Goal: Information Seeking & Learning: Learn about a topic

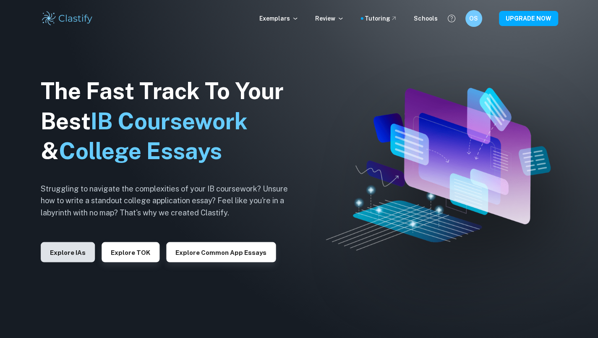
click at [61, 251] on button "Explore IAs" at bounding box center [68, 252] width 54 height 20
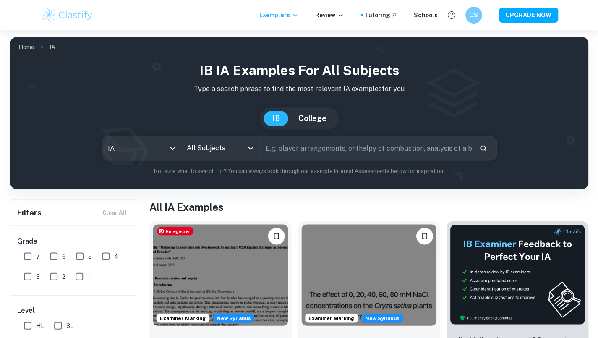
scroll to position [34, 0]
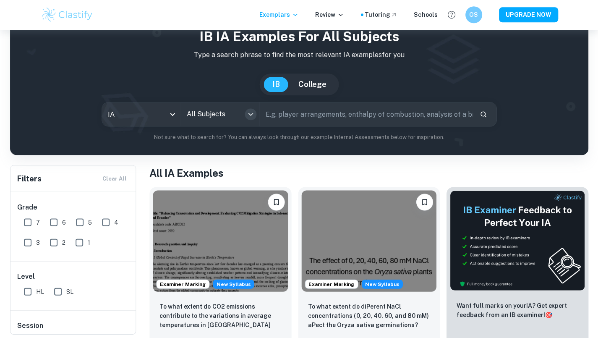
click at [255, 115] on icon "Open" at bounding box center [251, 115] width 10 height 10
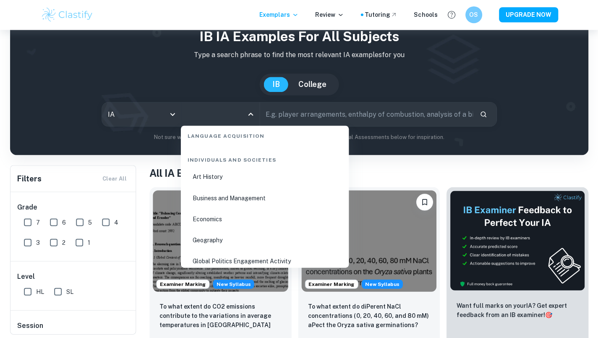
scroll to position [1009, 0]
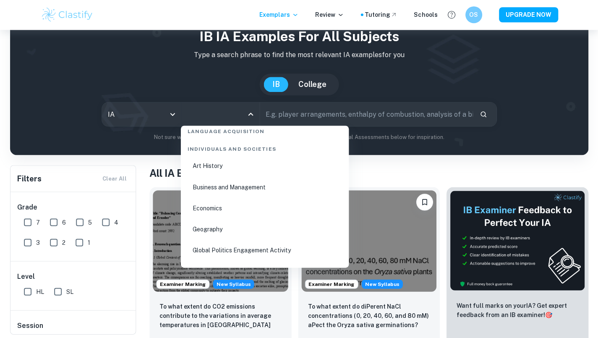
click at [233, 224] on li "Geography" at bounding box center [264, 229] width 161 height 19
type input "Geography"
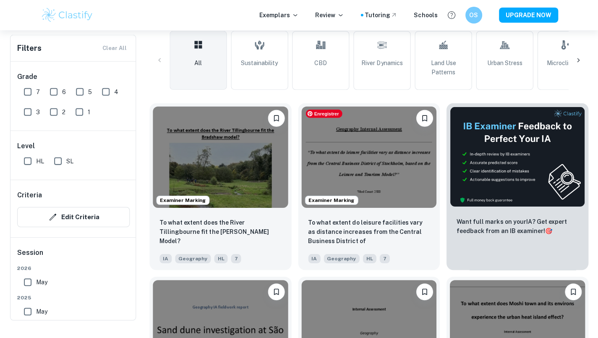
scroll to position [73, 0]
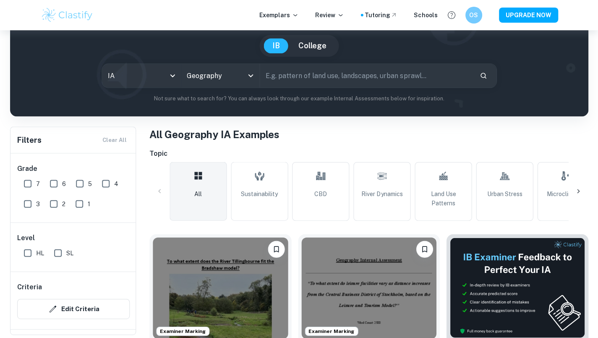
click at [584, 187] on div at bounding box center [578, 191] width 20 height 20
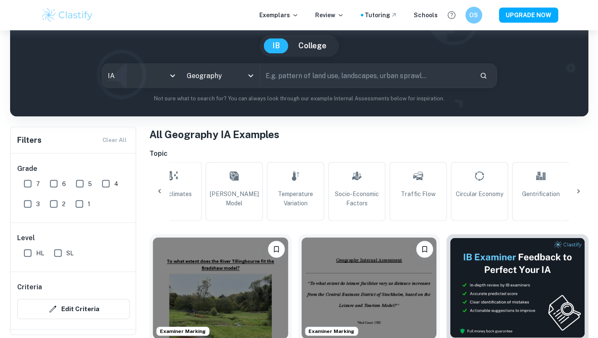
scroll to position [0, 394]
click at [584, 187] on div at bounding box center [578, 191] width 20 height 20
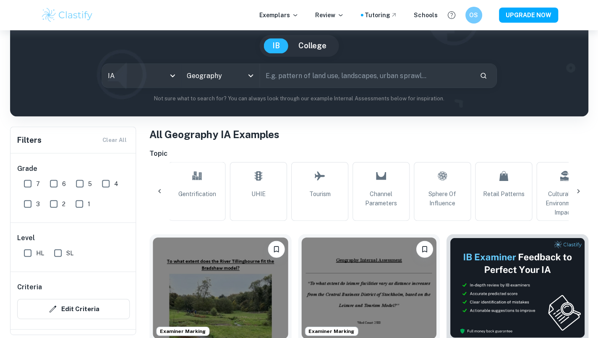
scroll to position [0, 762]
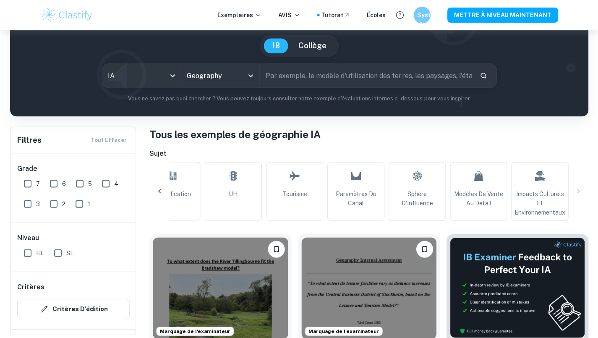
click at [577, 190] on div "tout Durabilité CBD Dynamique de la rivière Modèles d'utilisation des terres St…" at bounding box center [369, 191] width 439 height 59
click at [159, 194] on icon at bounding box center [159, 191] width 8 height 8
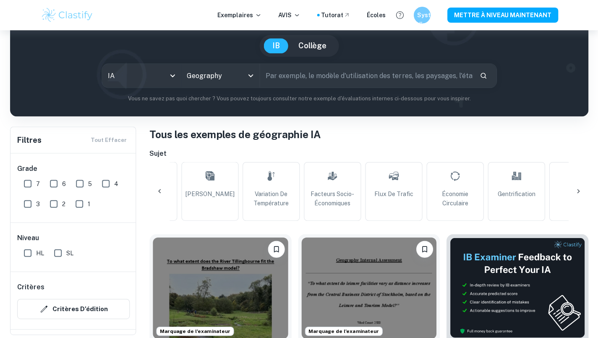
scroll to position [0, 368]
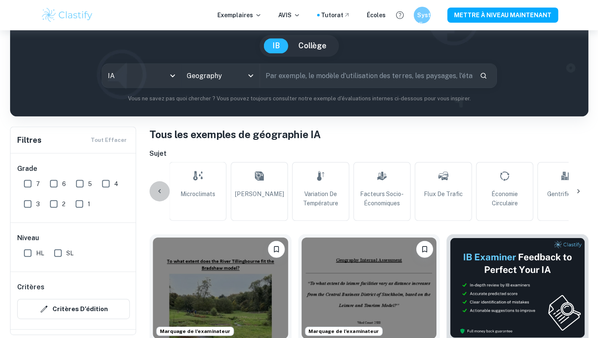
click at [158, 192] on icon at bounding box center [159, 191] width 8 height 8
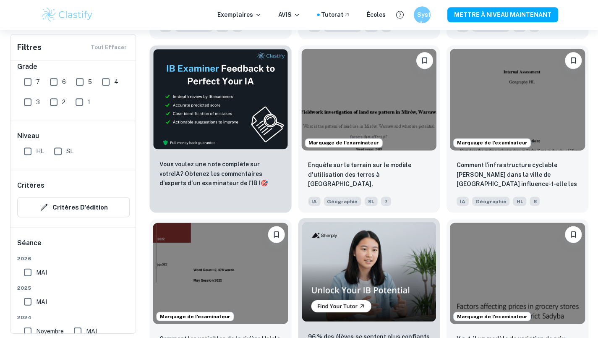
scroll to position [1365, 0]
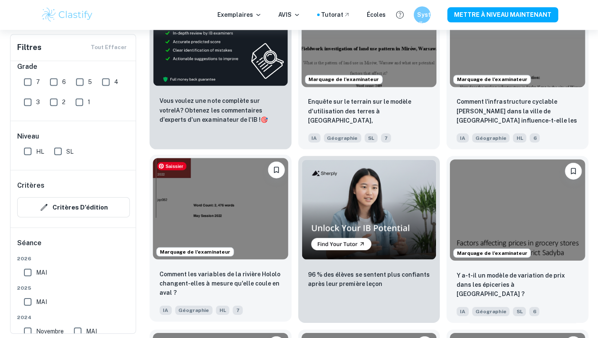
click at [236, 219] on img at bounding box center [220, 208] width 135 height 101
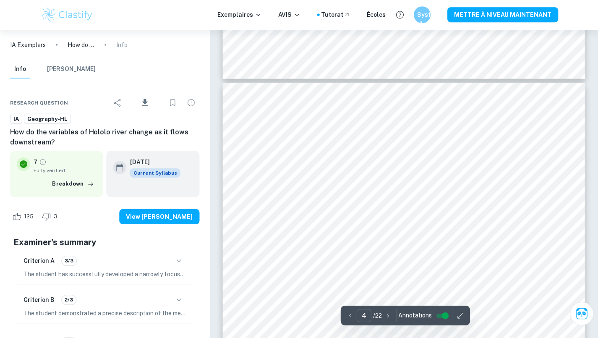
scroll to position [1572, 0]
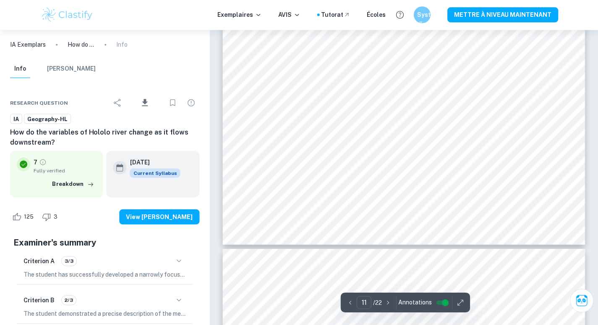
type input "12"
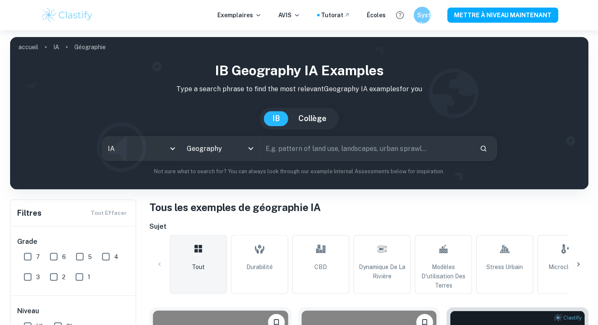
scroll to position [69, 0]
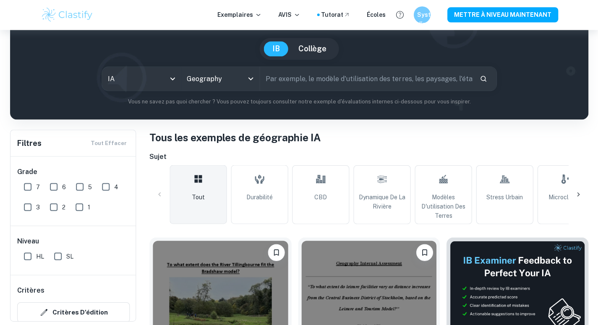
click at [579, 193] on icon at bounding box center [578, 194] width 8 height 8
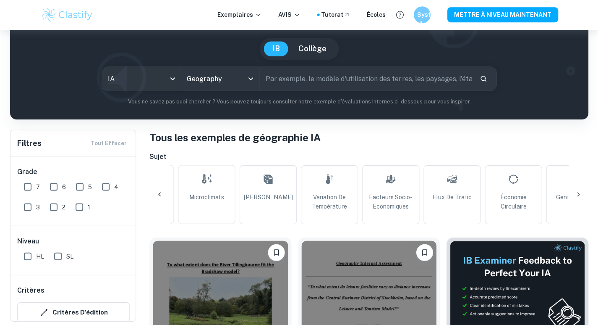
scroll to position [0, 394]
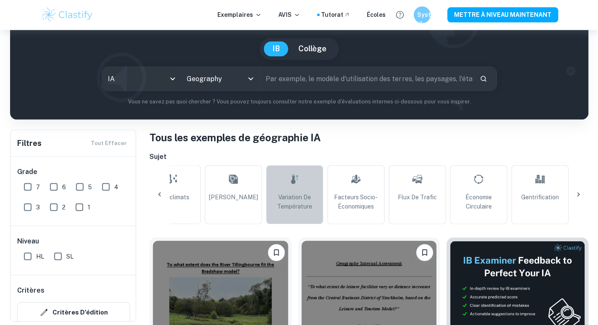
click at [287, 192] on span "Variation de température" at bounding box center [295, 201] width 50 height 18
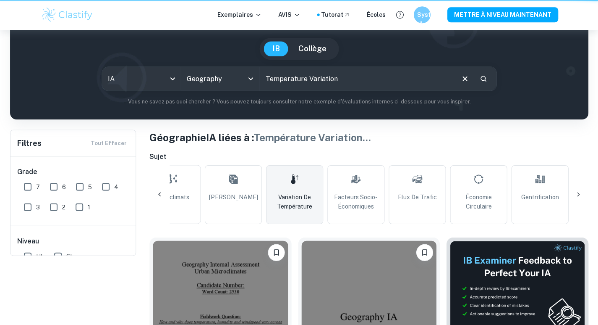
type input "Temperature Variation"
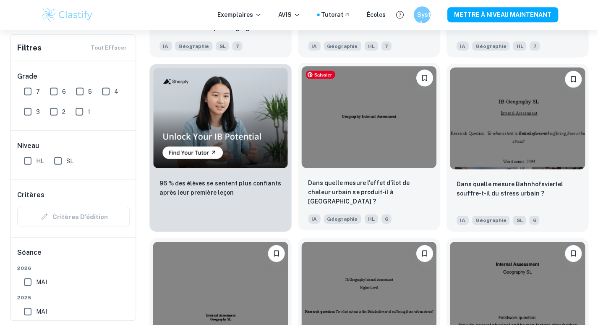
scroll to position [654, 0]
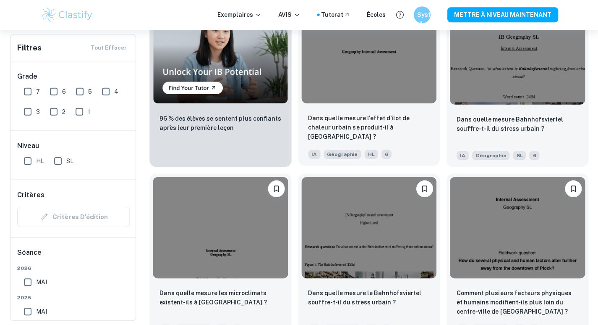
click at [418, 155] on div "IA Géographie HL 6" at bounding box center [366, 151] width 122 height 13
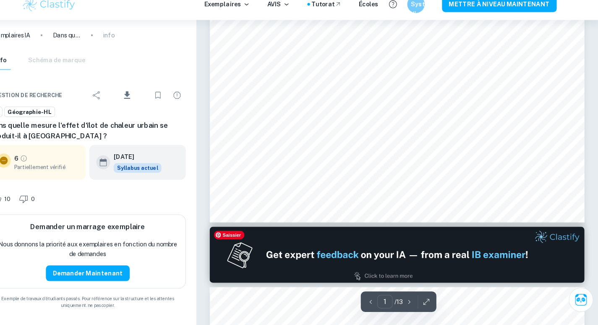
type input "2"
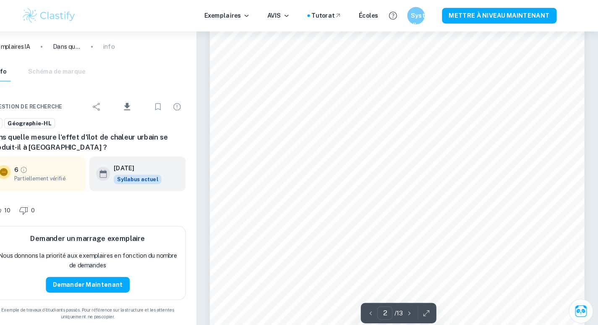
scroll to position [652, 0]
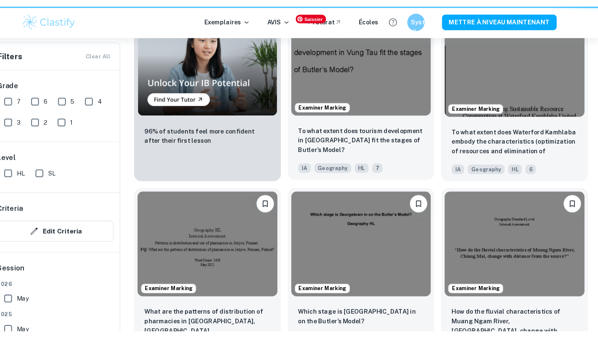
scroll to position [654, 0]
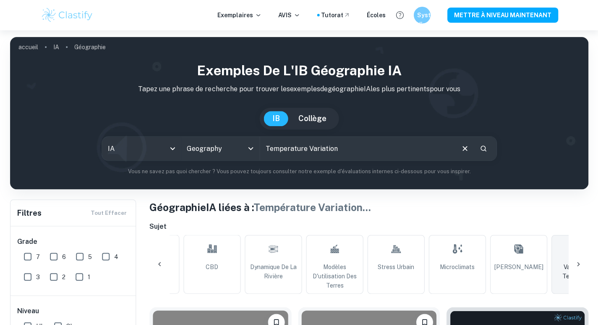
scroll to position [92, 0]
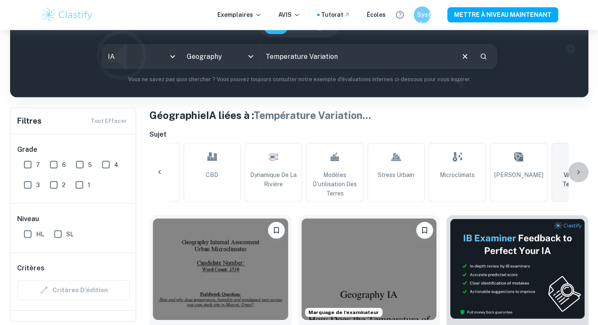
click at [581, 168] on icon at bounding box center [578, 172] width 8 height 8
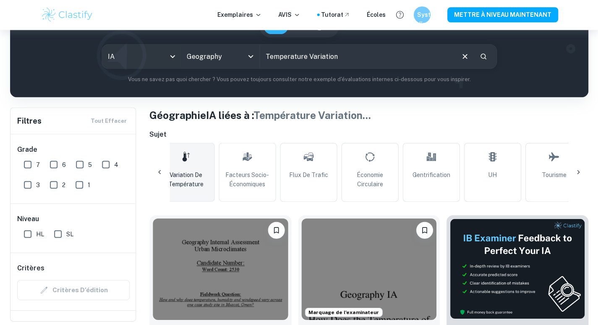
scroll to position [0, 503]
click at [586, 138] on h6 "Sujet" at bounding box center [369, 134] width 439 height 10
click at [586, 143] on div "tout Durabilité CBD Dynamique de la rivière Modèles d'utilisation des terres St…" at bounding box center [369, 172] width 439 height 59
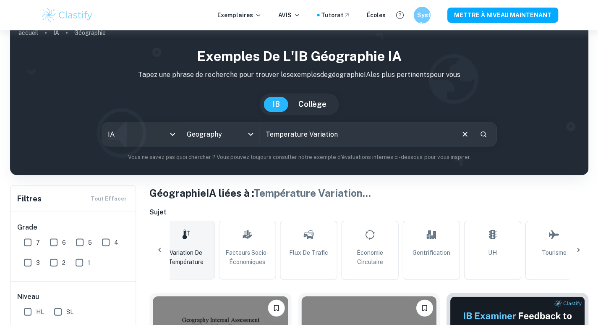
scroll to position [89, 0]
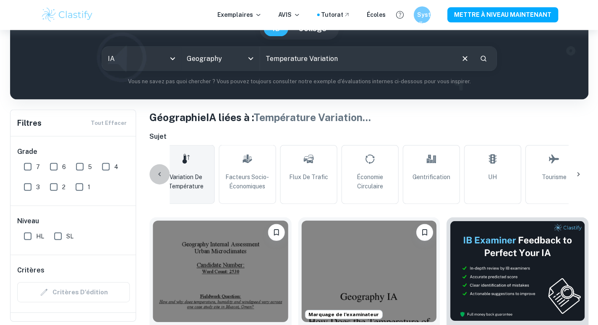
click at [160, 172] on icon at bounding box center [159, 174] width 8 height 8
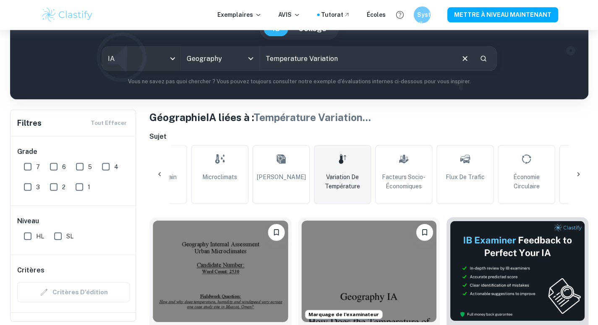
scroll to position [0, 109]
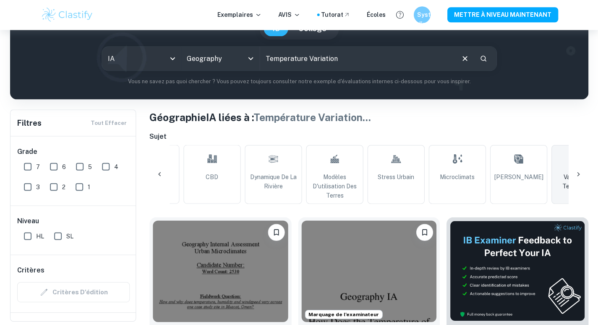
click at [160, 166] on div at bounding box center [160, 174] width 20 height 20
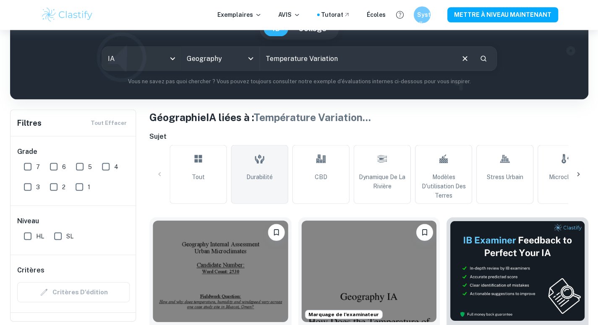
click at [277, 177] on link "Durabilité" at bounding box center [259, 174] width 57 height 59
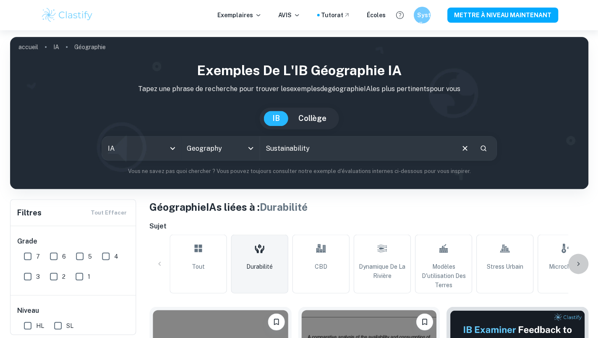
click at [576, 263] on icon at bounding box center [578, 264] width 8 height 8
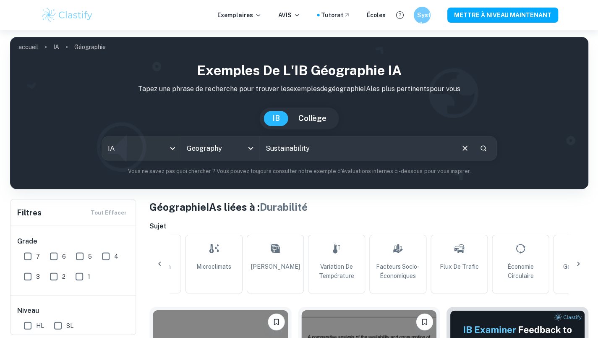
scroll to position [0, 394]
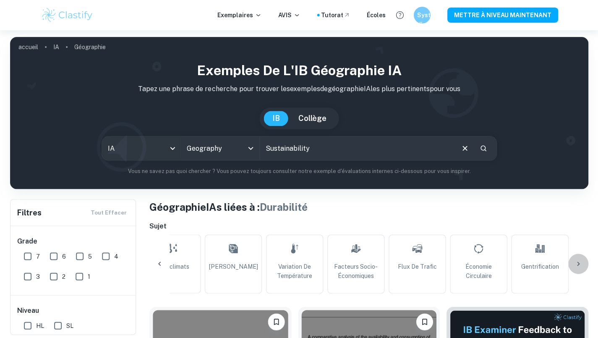
click at [579, 262] on icon at bounding box center [578, 264] width 8 height 8
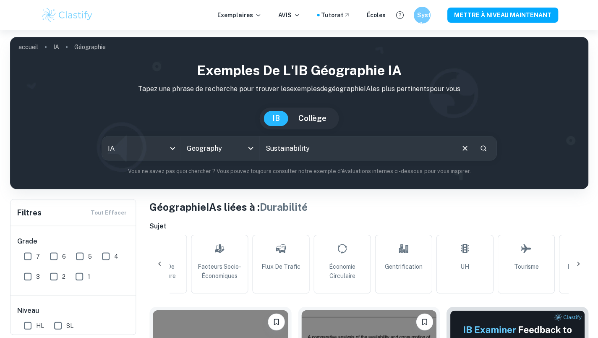
scroll to position [0, 762]
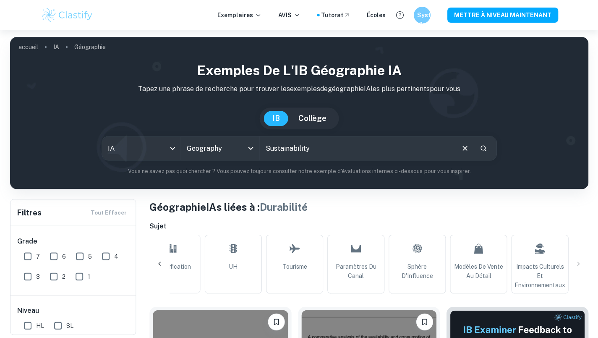
click at [580, 262] on div "tout Durabilité CBD Dynamique de la rivière Modèles d'utilisation des terres St…" at bounding box center [369, 263] width 439 height 59
click at [542, 268] on span "Impacts Culturels Et Environnementaux" at bounding box center [539, 276] width 51 height 28
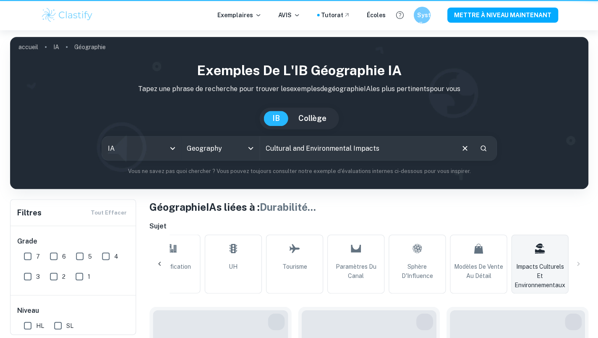
click at [542, 268] on span "Impacts Culturels Et Environnementaux" at bounding box center [539, 276] width 51 height 28
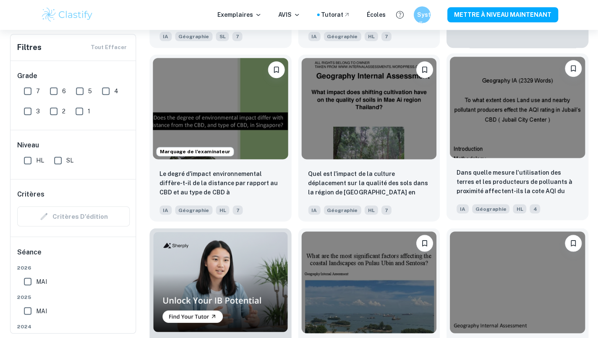
scroll to position [530, 0]
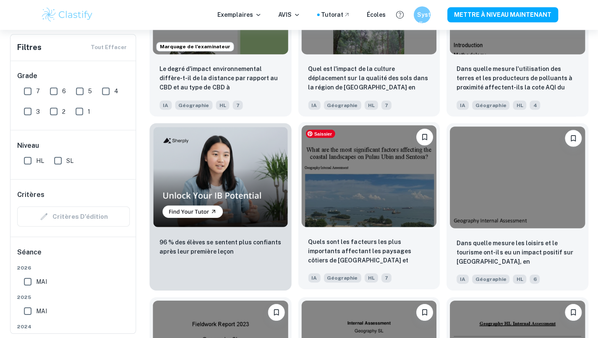
click at [396, 210] on img at bounding box center [369, 176] width 135 height 101
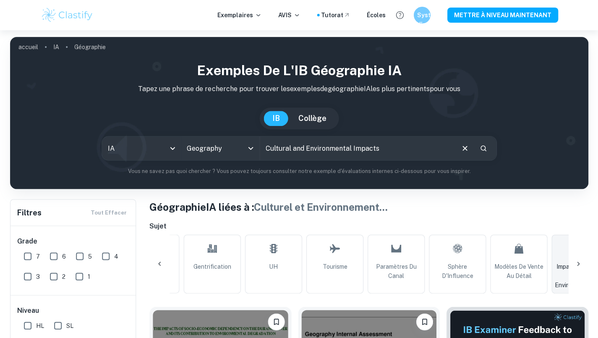
scroll to position [43, 0]
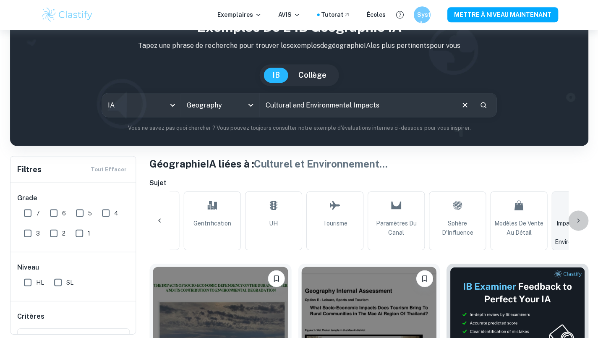
click at [580, 219] on icon at bounding box center [578, 221] width 8 height 8
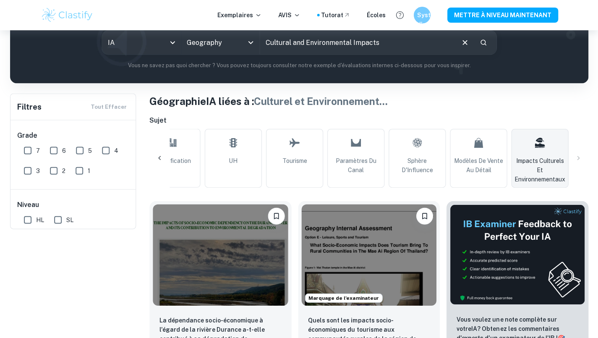
scroll to position [0, 0]
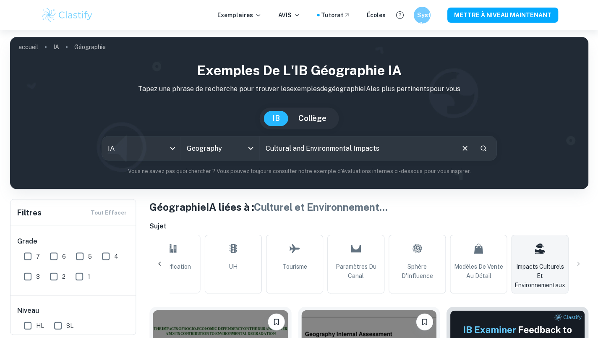
click at [577, 262] on div "tout Durabilité CBD Dynamique de la rivière Modèles d'utilisation des terres St…" at bounding box center [369, 263] width 439 height 59
click at [575, 263] on div "tout Durabilité CBD Dynamique de la rivière Modèles d'utilisation des terres St…" at bounding box center [369, 263] width 439 height 59
click at [158, 264] on icon at bounding box center [159, 264] width 8 height 8
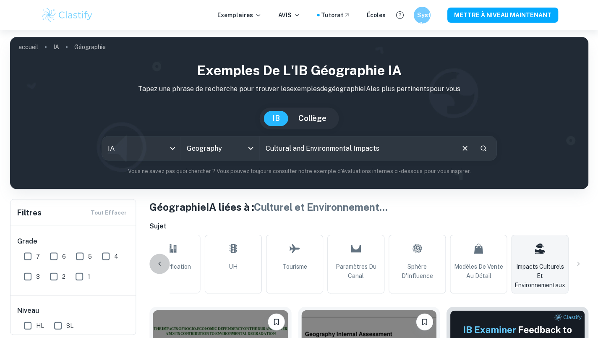
click at [158, 264] on icon at bounding box center [159, 264] width 8 height 8
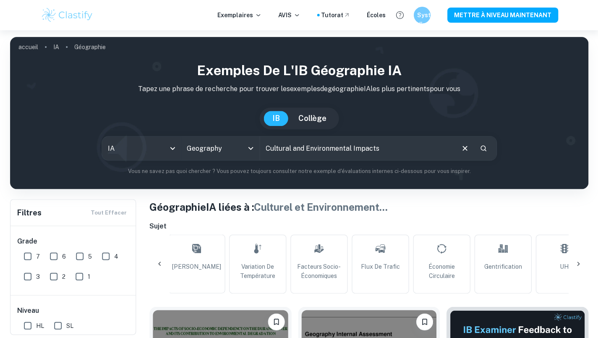
scroll to position [0, 357]
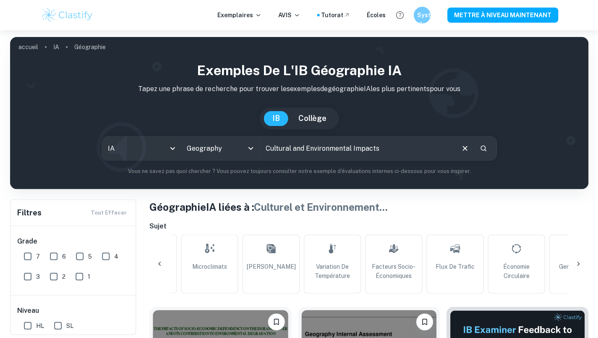
click at [158, 263] on icon at bounding box center [159, 264] width 3 height 4
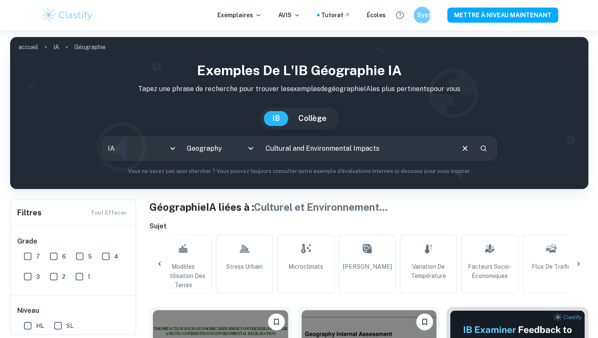
scroll to position [0, 0]
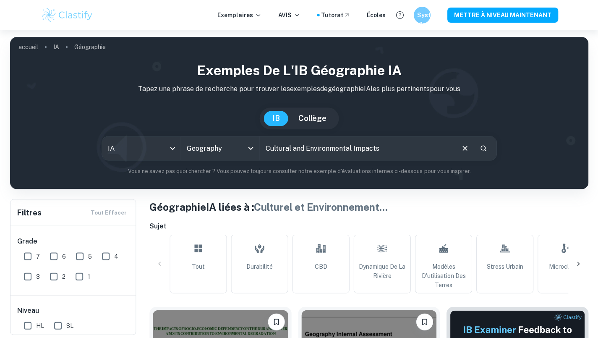
click at [159, 263] on div "tout Durabilité CBD Dynamique de la rivière Modèles d'utilisation des terres St…" at bounding box center [369, 263] width 439 height 59
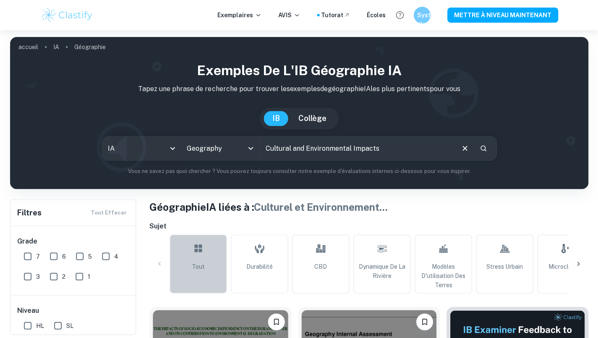
click at [210, 262] on link "tout" at bounding box center [198, 263] width 57 height 59
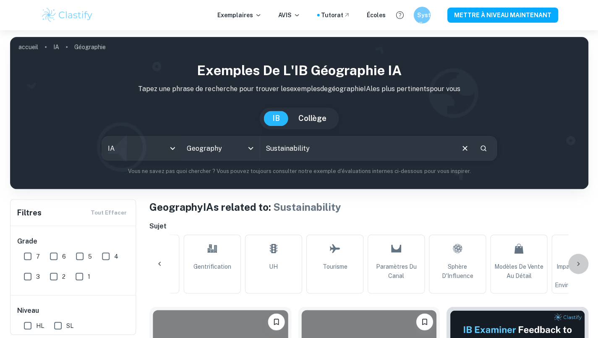
click at [576, 262] on icon at bounding box center [578, 264] width 8 height 8
click at [576, 262] on div "tout Durabilité CBD Dynamique de la rivière Modèles d'utilisation des terres St…" at bounding box center [369, 263] width 439 height 59
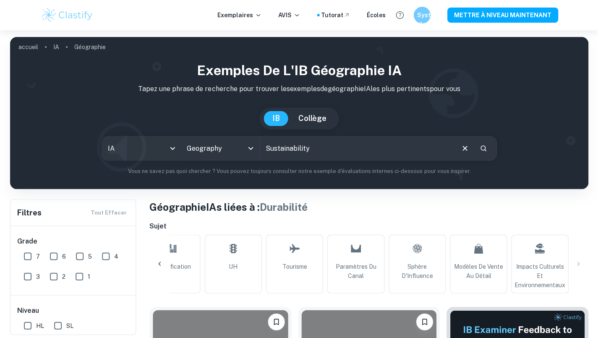
click at [580, 264] on div "tout Durabilité CBD Dynamique de la rivière Modèles d'utilisation des terres St…" at bounding box center [369, 263] width 439 height 59
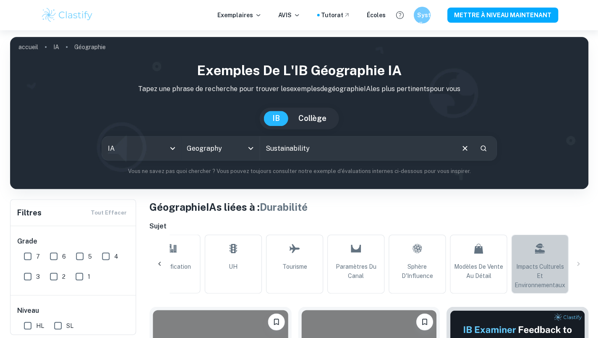
drag, startPoint x: 563, startPoint y: 255, endPoint x: 559, endPoint y: 253, distance: 4.4
click at [559, 253] on link "Impacts Culturels Et Environnementaux" at bounding box center [539, 263] width 57 height 59
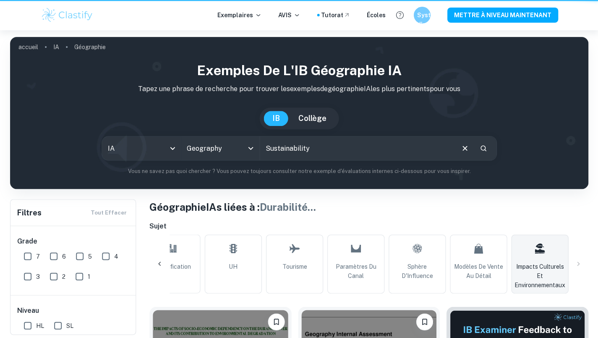
type input "Cultural and Environmental Impacts"
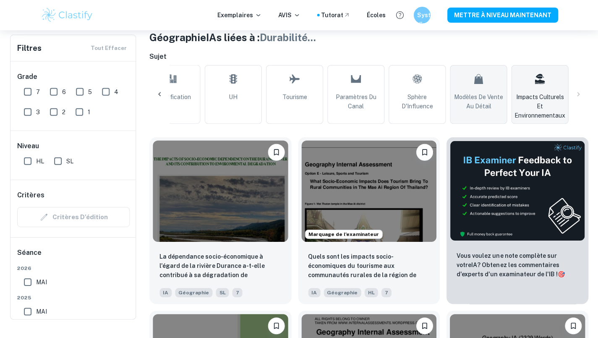
scroll to position [149, 0]
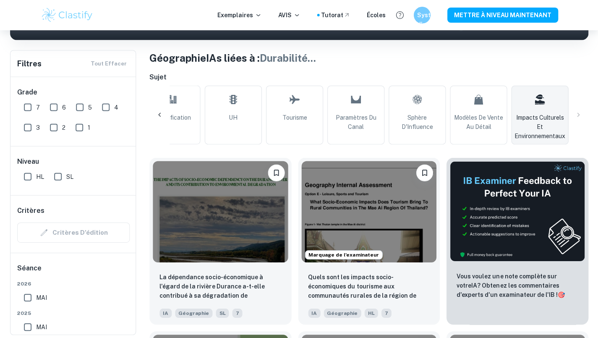
click at [160, 111] on icon at bounding box center [159, 114] width 8 height 8
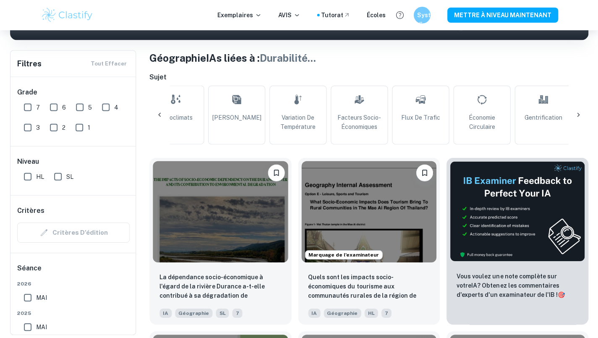
scroll to position [0, 262]
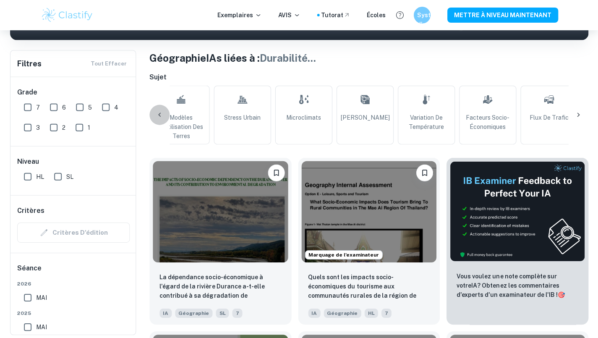
click at [160, 111] on icon at bounding box center [159, 114] width 8 height 8
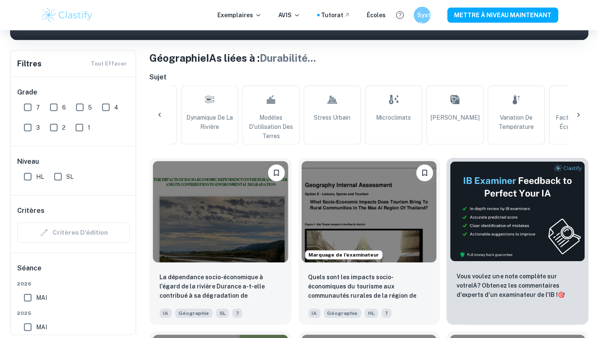
scroll to position [0, 0]
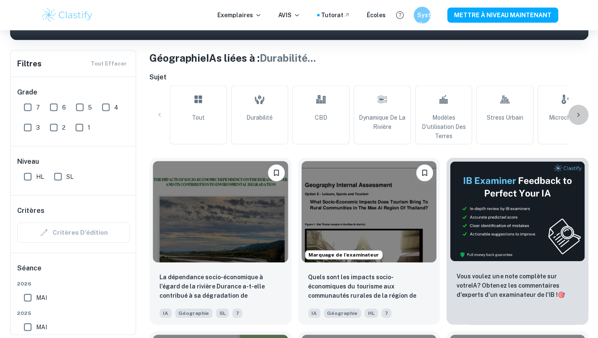
click at [582, 112] on div at bounding box center [578, 115] width 20 height 20
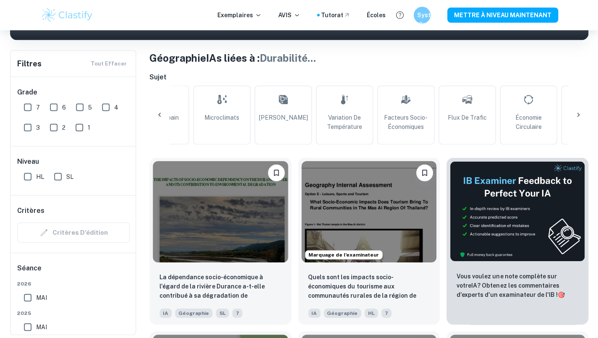
scroll to position [0, 394]
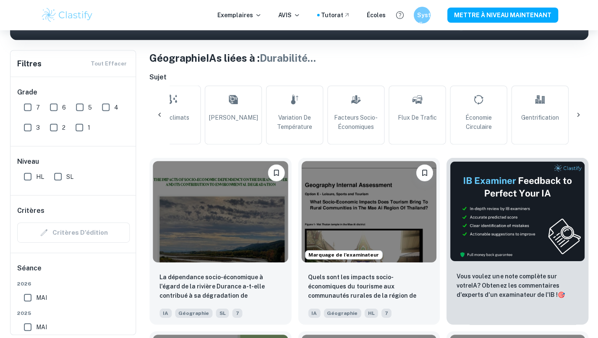
click at [582, 112] on icon at bounding box center [578, 114] width 8 height 8
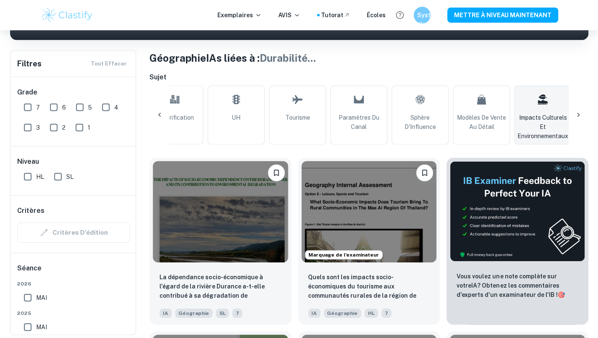
scroll to position [0, 762]
click at [582, 112] on div "tout Durabilité CBD Dynamique de la rivière Modèles d'utilisation des terres St…" at bounding box center [369, 114] width 439 height 59
click at [155, 109] on div at bounding box center [160, 115] width 20 height 20
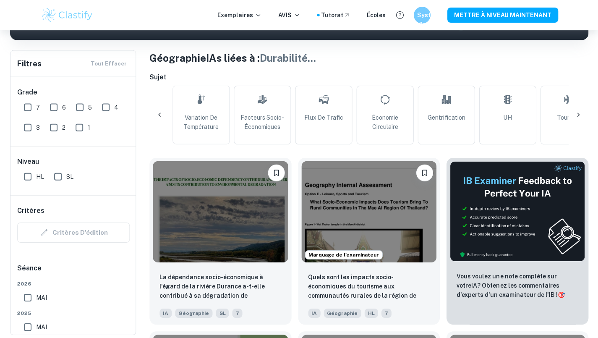
scroll to position [0, 363]
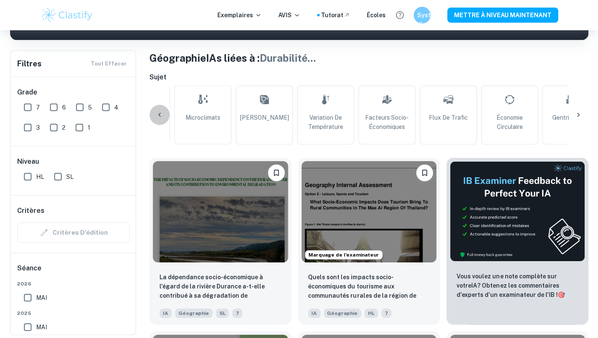
click at [155, 108] on div at bounding box center [160, 115] width 20 height 20
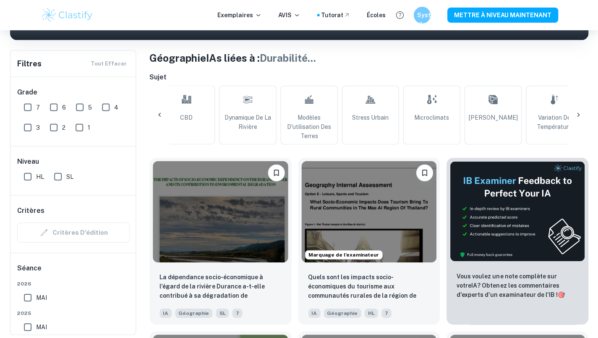
scroll to position [0, 0]
